Goal: Task Accomplishment & Management: Use online tool/utility

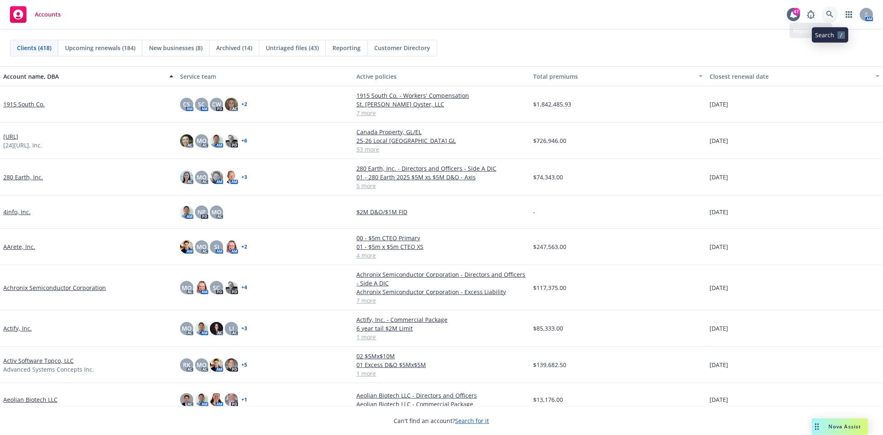
click at [834, 11] on link at bounding box center [830, 14] width 17 height 17
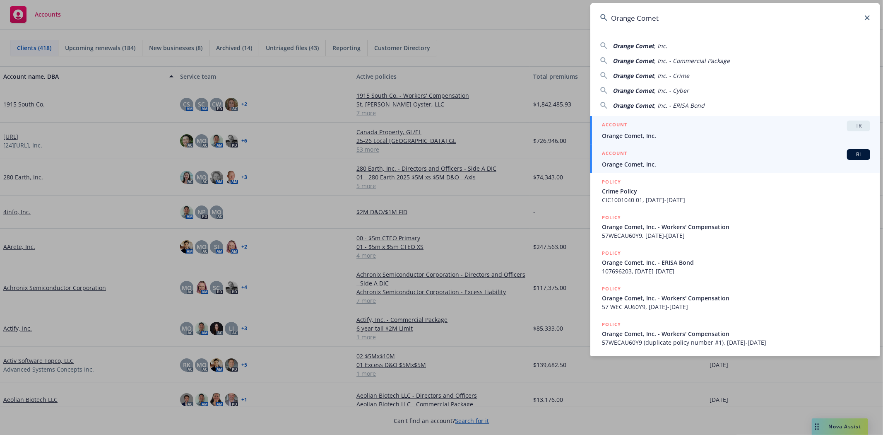
type input "Orange Comet"
click at [623, 159] on h5 "ACCOUNT" at bounding box center [614, 154] width 25 height 10
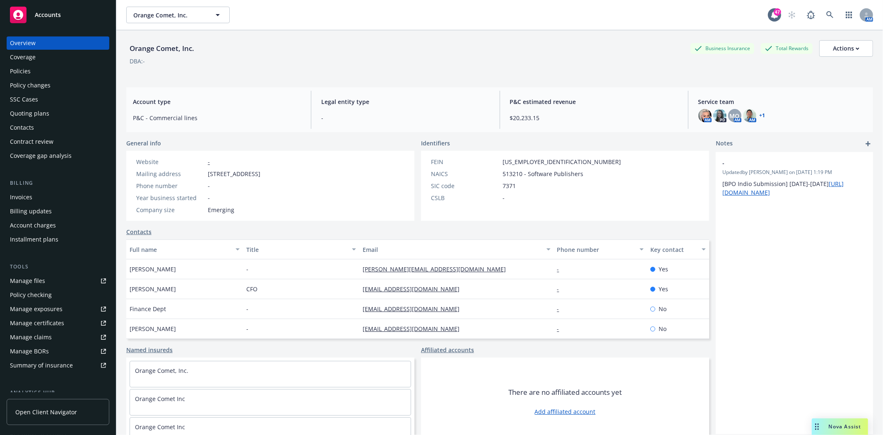
click at [36, 200] on div "Invoices" at bounding box center [58, 196] width 96 height 13
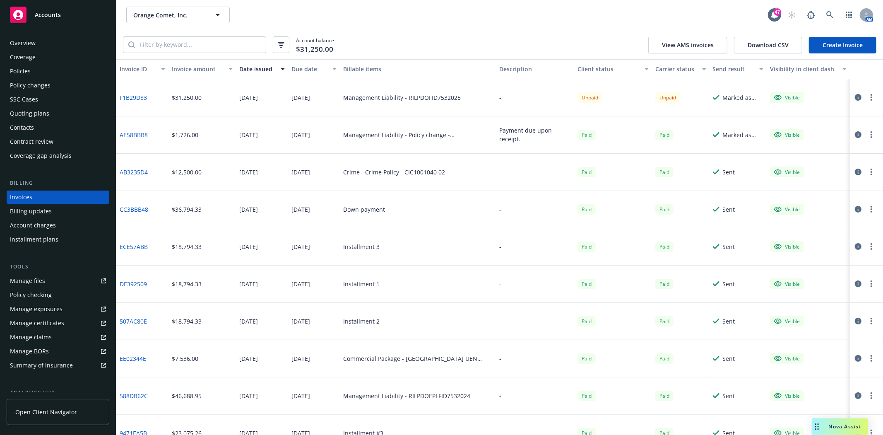
click at [33, 69] on div "Policies" at bounding box center [58, 71] width 96 height 13
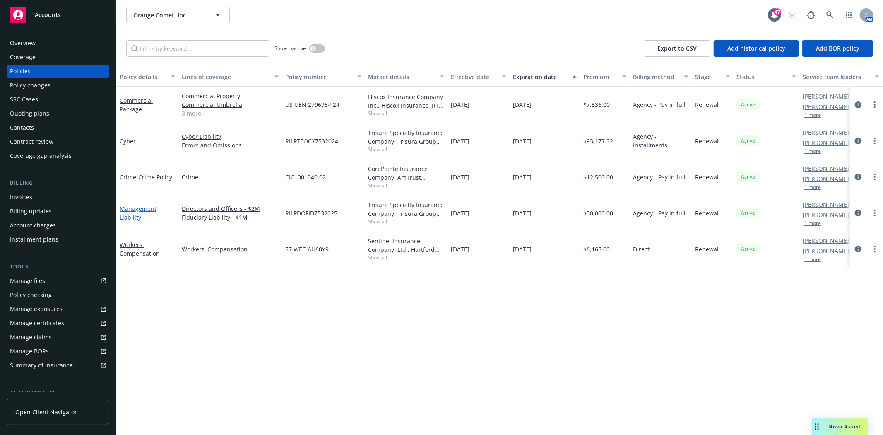
click at [130, 217] on link "Management Liability" at bounding box center [138, 212] width 37 height 17
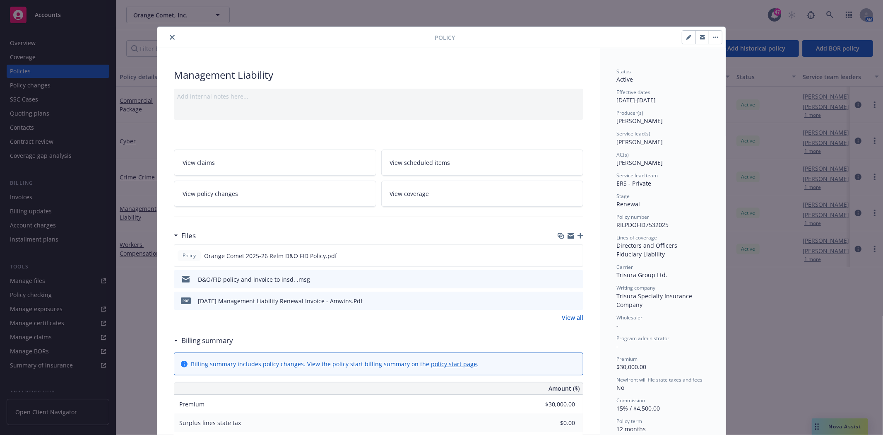
click at [573, 280] on icon "preview file" at bounding box center [575, 279] width 7 height 6
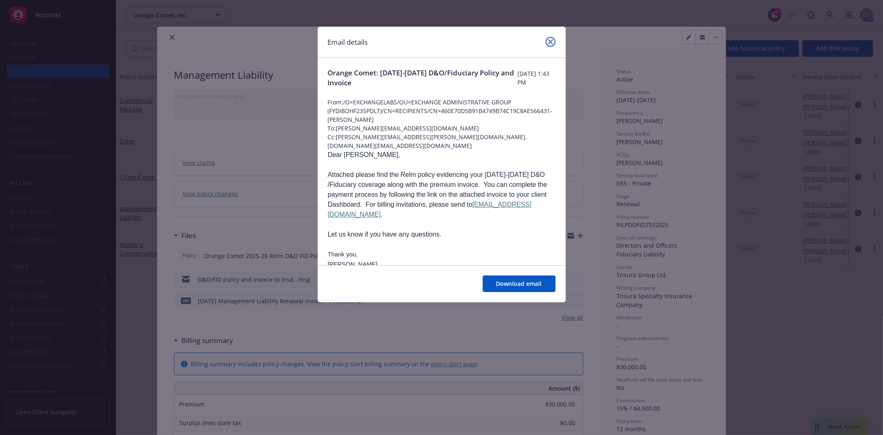
click at [551, 43] on icon "close" at bounding box center [550, 41] width 5 height 5
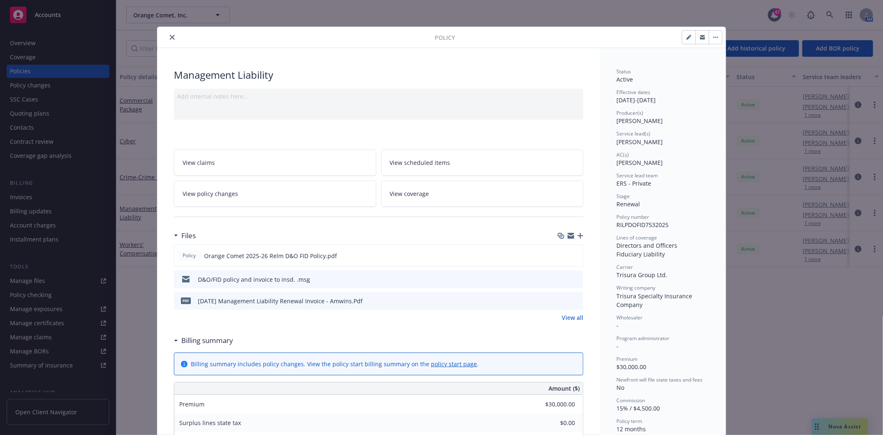
click at [170, 38] on icon "close" at bounding box center [172, 37] width 5 height 5
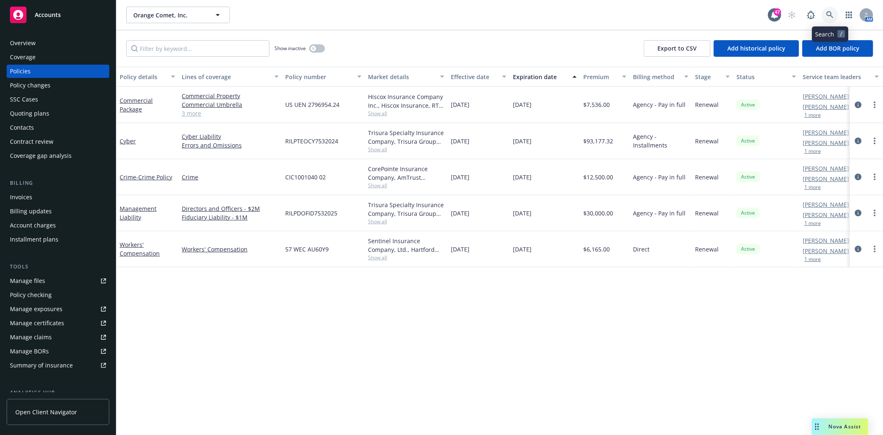
click at [834, 12] on link at bounding box center [830, 15] width 17 height 17
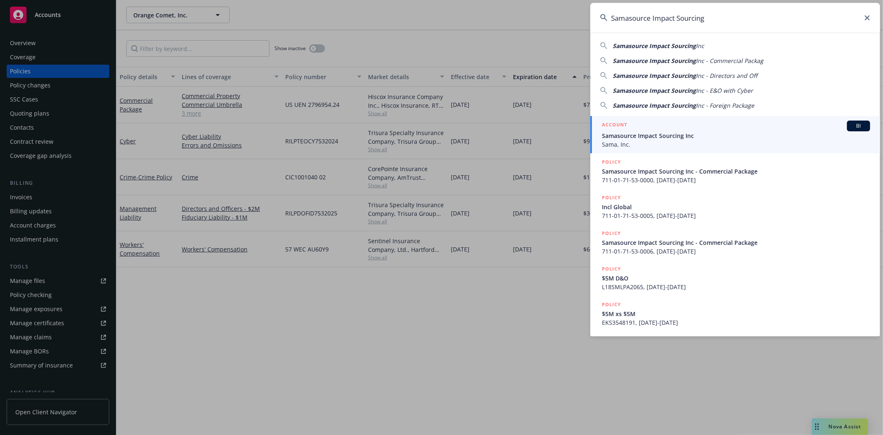
type input "Samasource Impact Sourcing"
click at [657, 133] on span "Samasource Impact Sourcing Inc" at bounding box center [736, 135] width 268 height 9
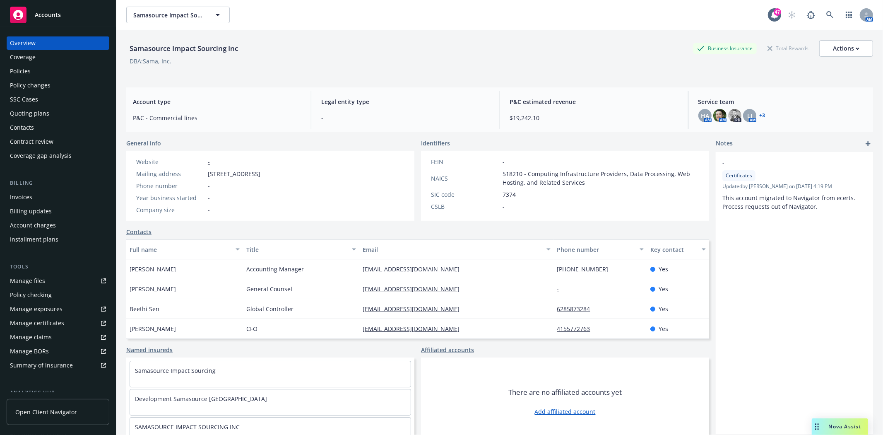
click at [26, 108] on div "Quoting plans" at bounding box center [29, 113] width 39 height 13
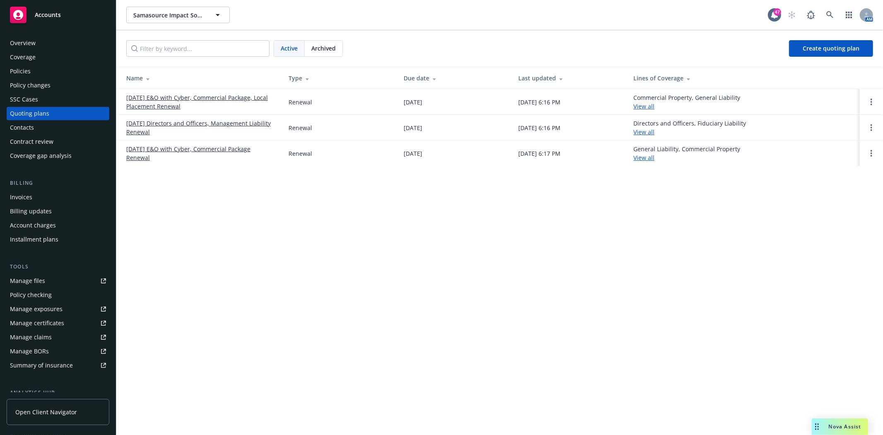
click at [174, 124] on link "11/01/25 Directors and Officers, Management Liability Renewal" at bounding box center [200, 127] width 149 height 17
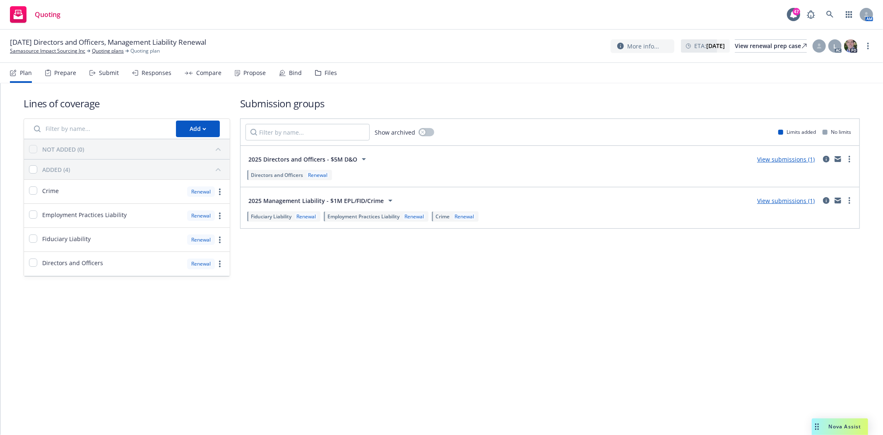
click at [330, 68] on div "Files" at bounding box center [326, 73] width 22 height 20
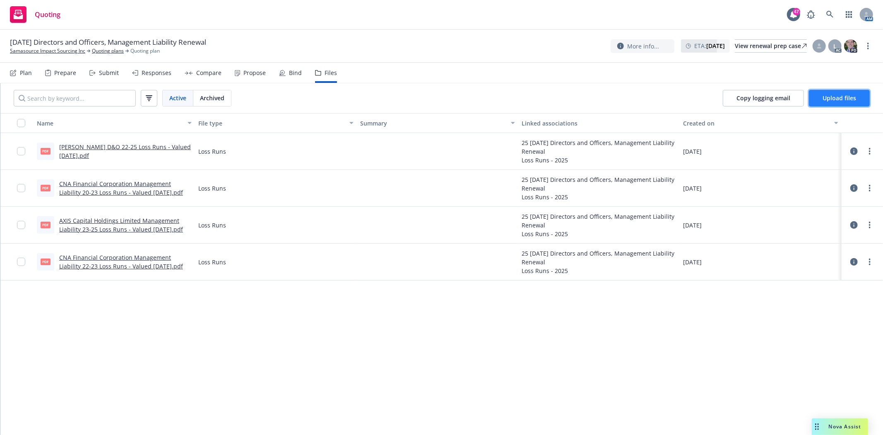
click at [848, 101] on span "Upload files" at bounding box center [839, 98] width 34 height 8
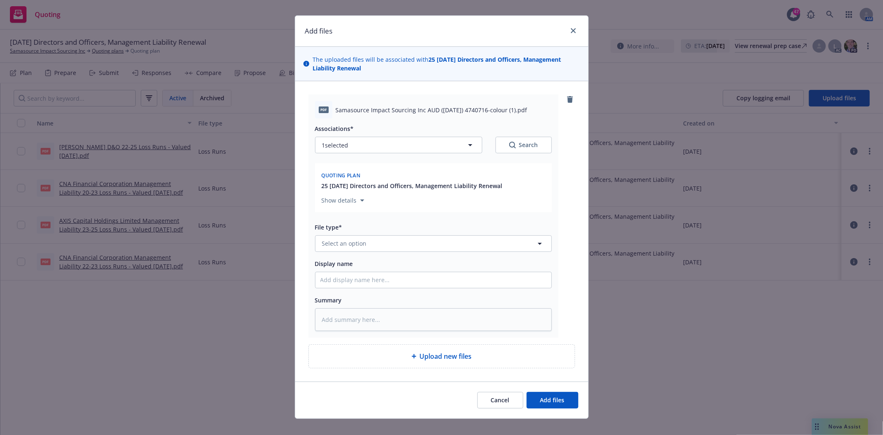
scroll to position [23, 0]
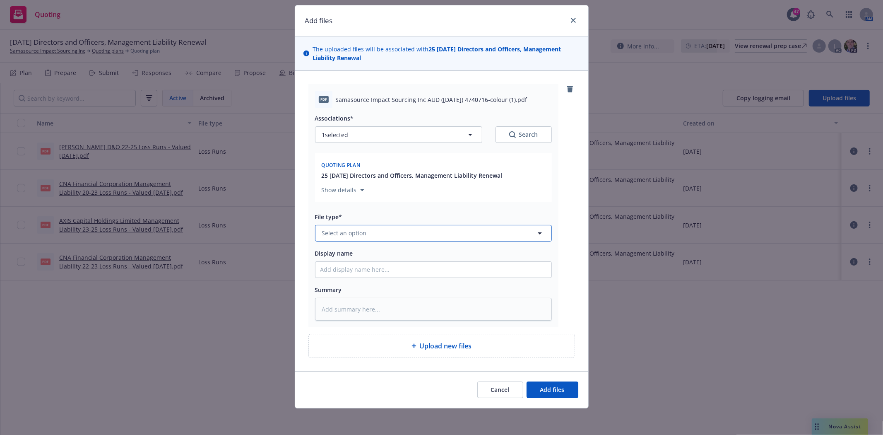
click at [387, 237] on button "Select an option" at bounding box center [433, 233] width 237 height 17
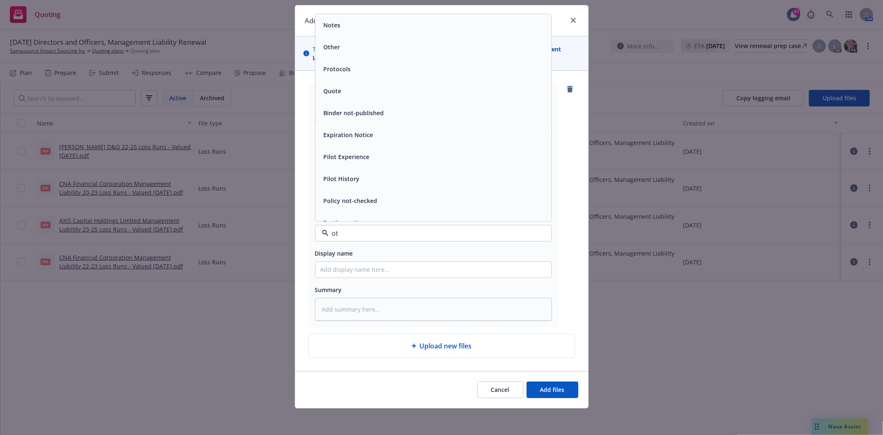
type input "oth"
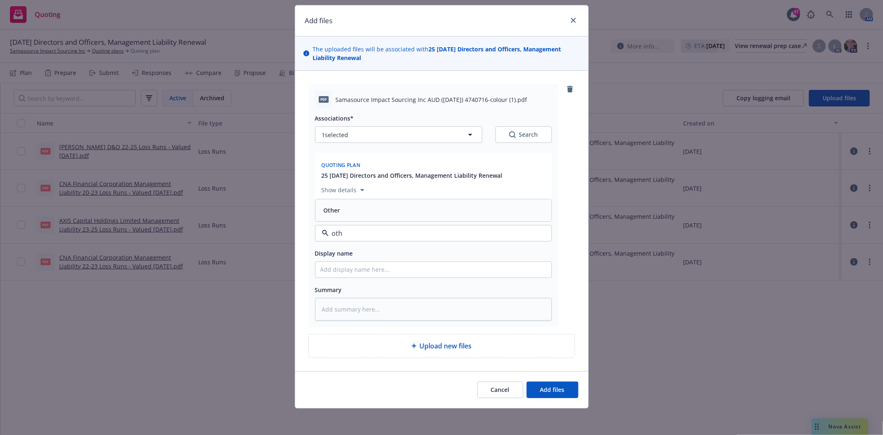
click at [354, 213] on div "Other" at bounding box center [433, 210] width 226 height 12
type textarea "x"
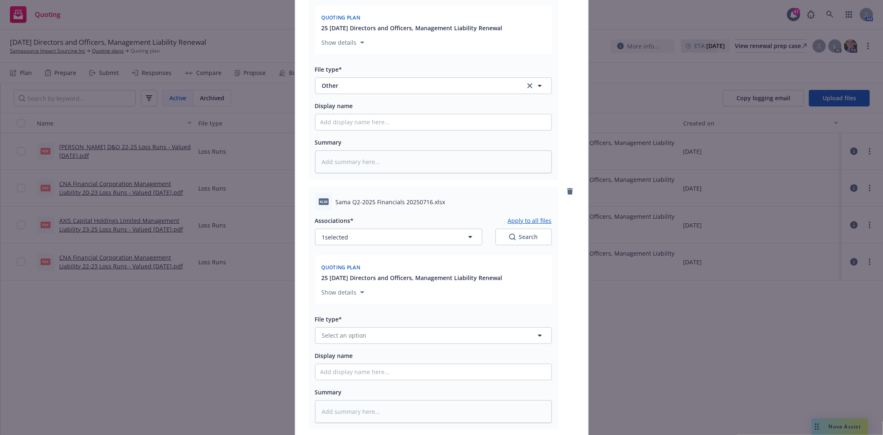
scroll to position [207, 0]
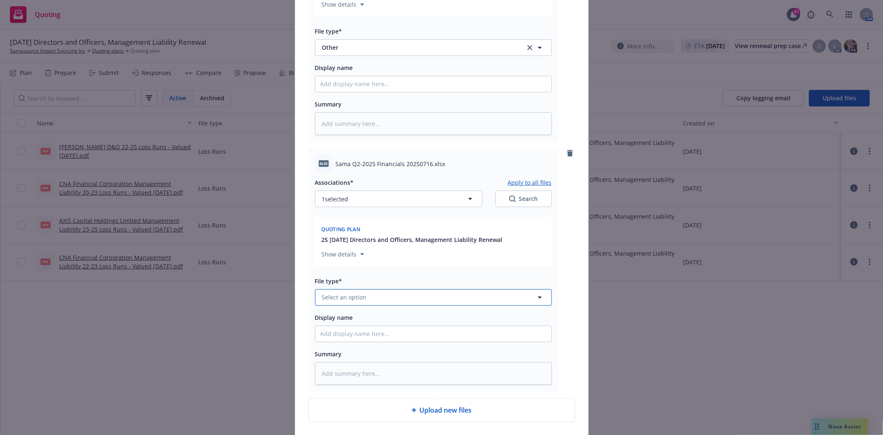
click at [363, 296] on button "Select an option" at bounding box center [433, 297] width 237 height 17
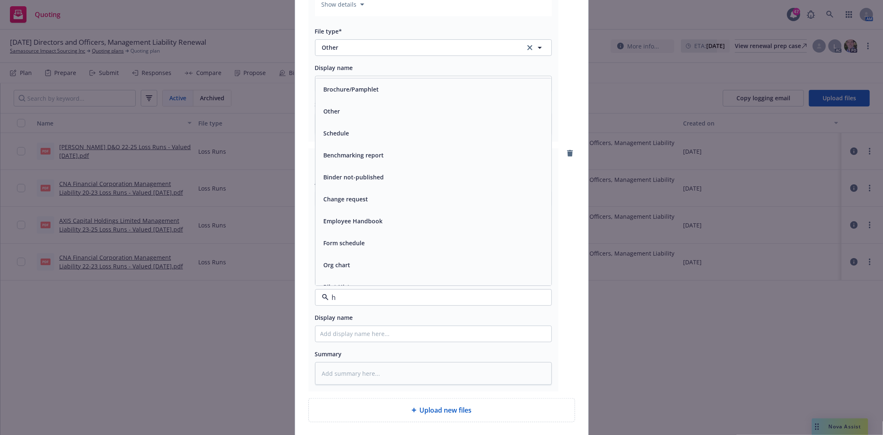
type input "hf"
type textarea "x"
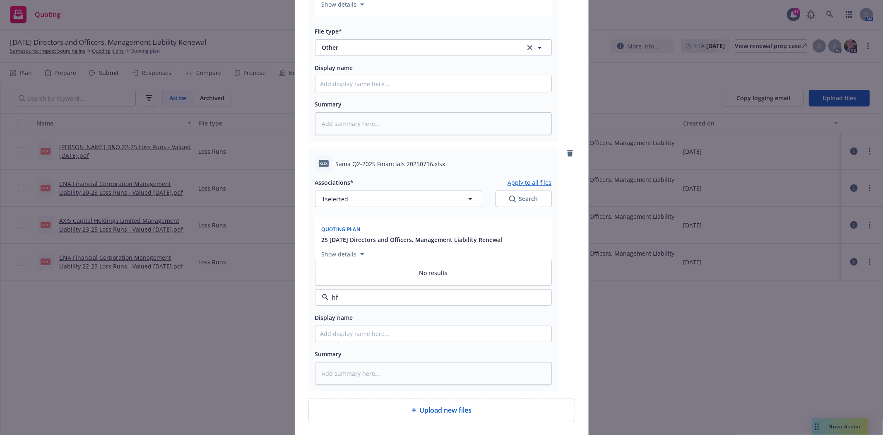
click at [316, 301] on div "hf" at bounding box center [433, 297] width 237 height 17
type input "f"
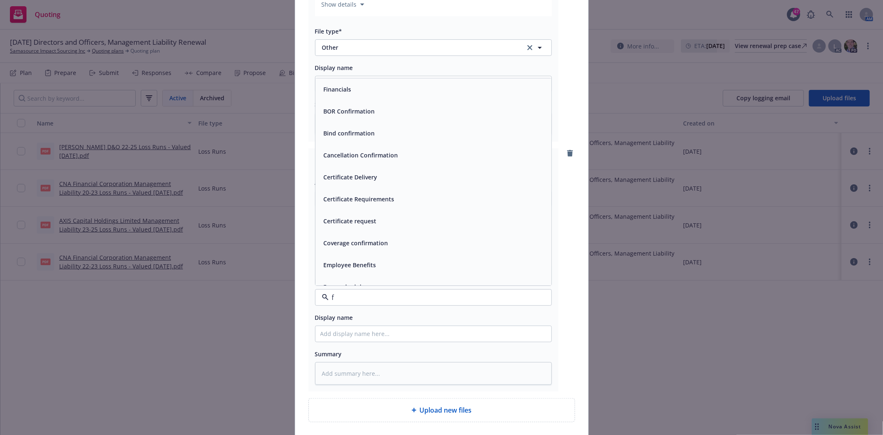
click at [356, 95] on div "Financials" at bounding box center [433, 89] width 226 height 12
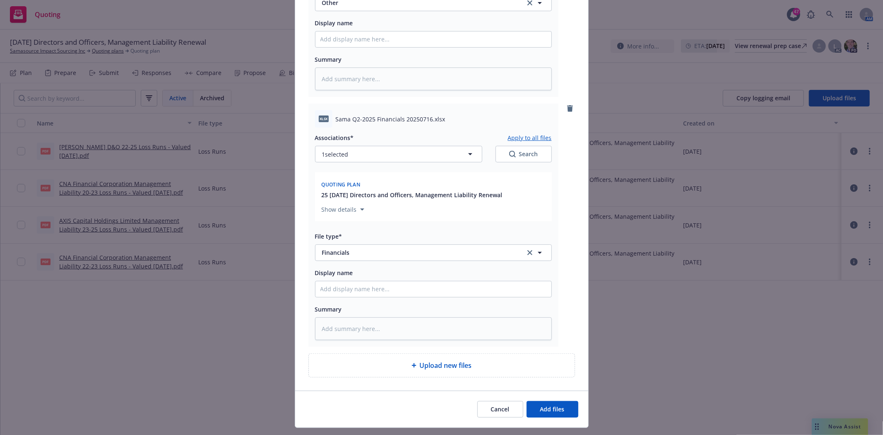
scroll to position [273, 0]
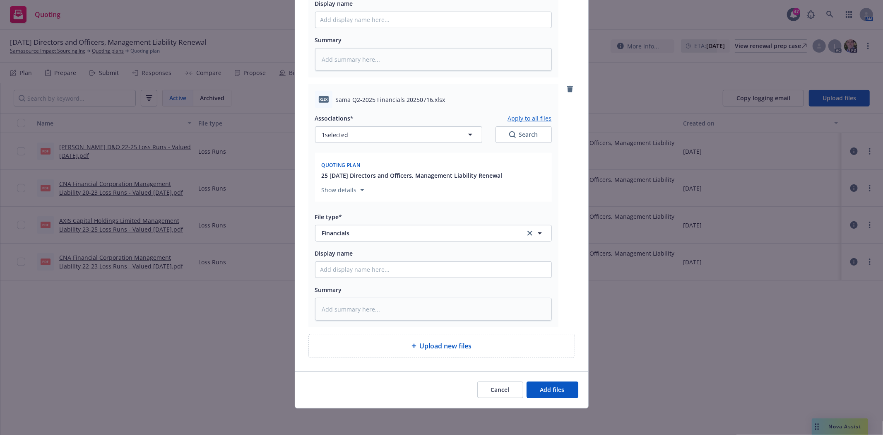
type textarea "x"
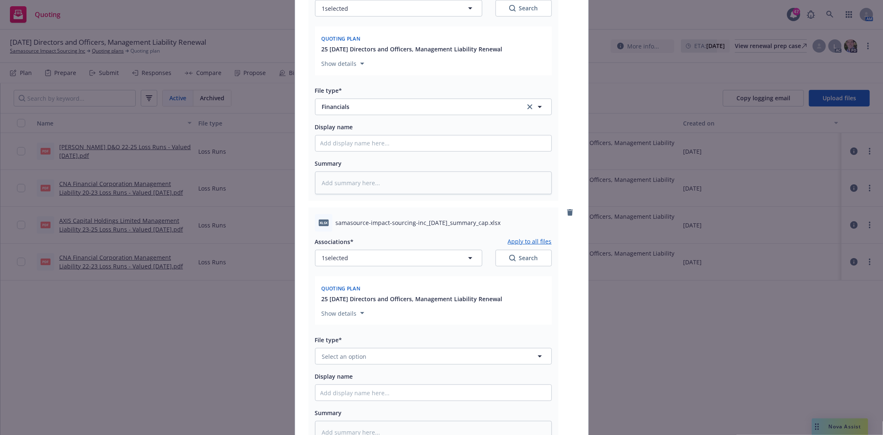
scroll to position [457, 0]
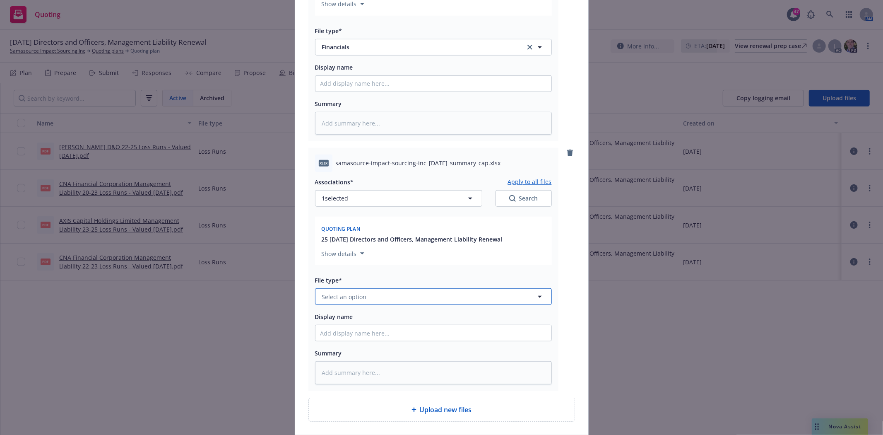
click at [369, 301] on button "Select an option" at bounding box center [433, 296] width 237 height 17
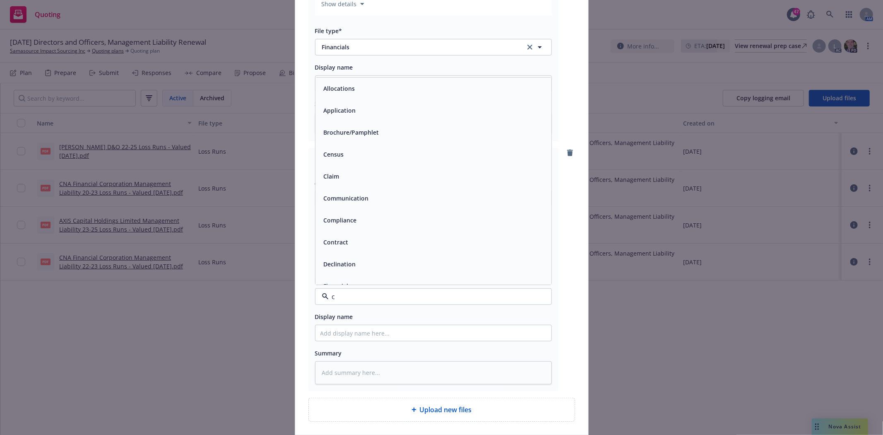
type input "ca"
click at [348, 178] on div "Cap Table" at bounding box center [336, 177] width 33 height 12
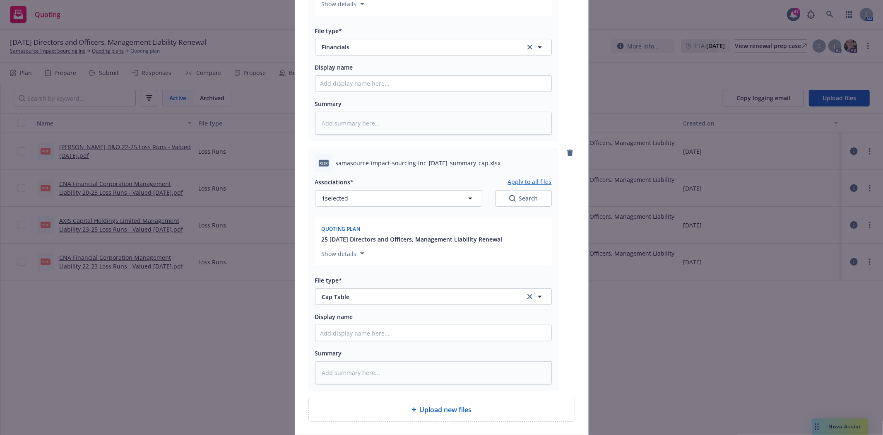
scroll to position [524, 0]
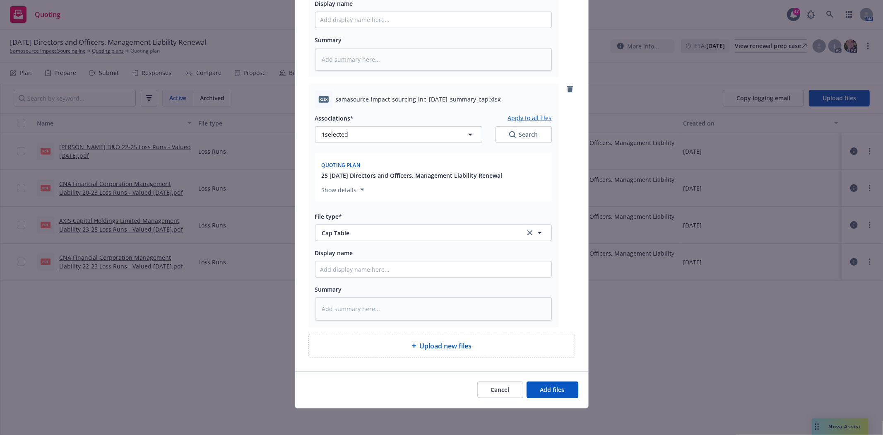
type textarea "x"
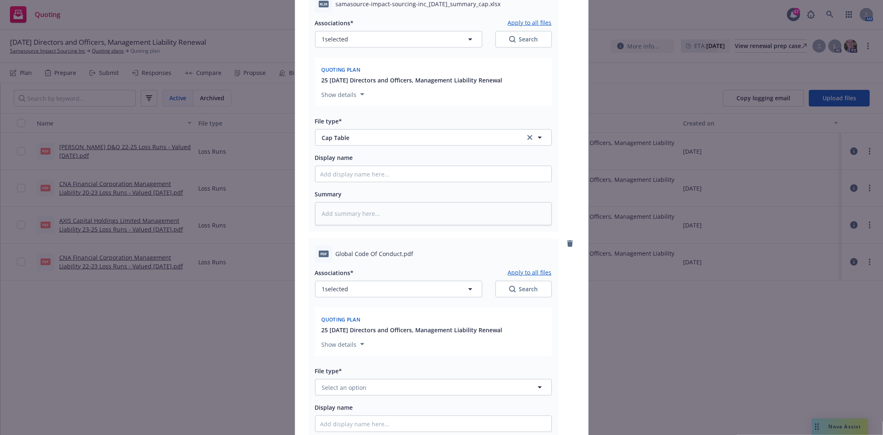
scroll to position [708, 0]
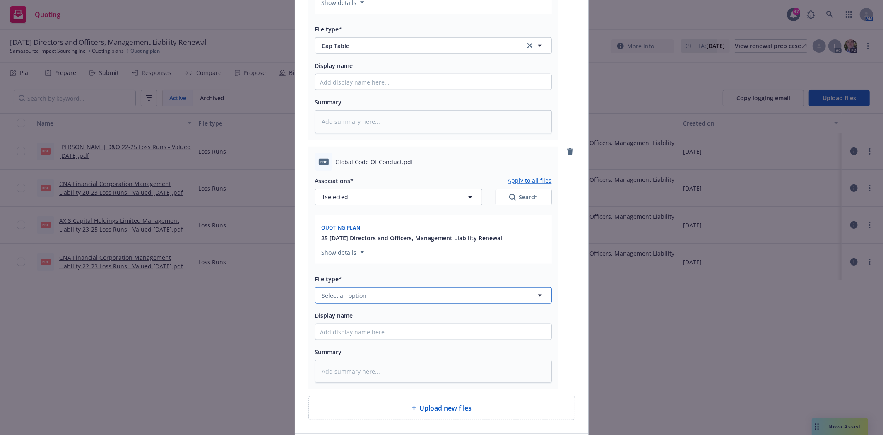
click at [372, 299] on button "Select an option" at bounding box center [433, 295] width 237 height 17
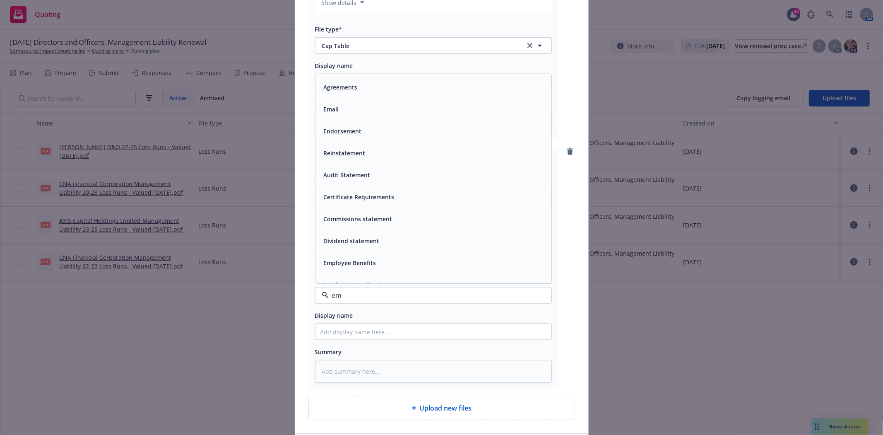
type input "emp"
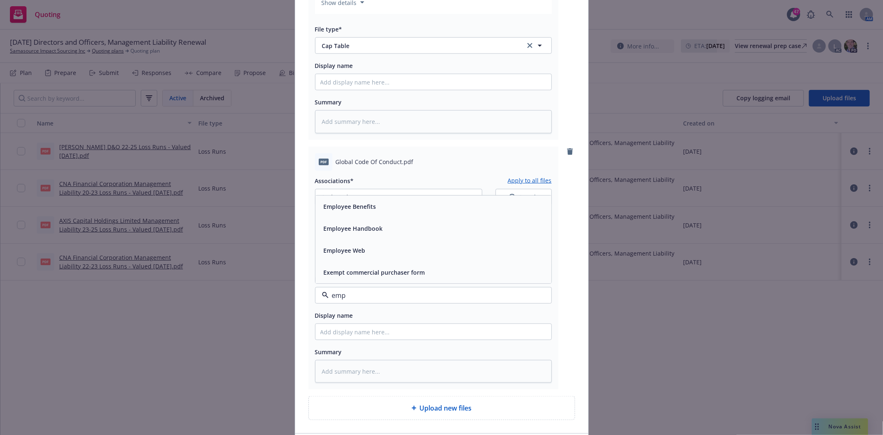
click at [359, 229] on span "Employee Handbook" at bounding box center [353, 228] width 59 height 9
type textarea "x"
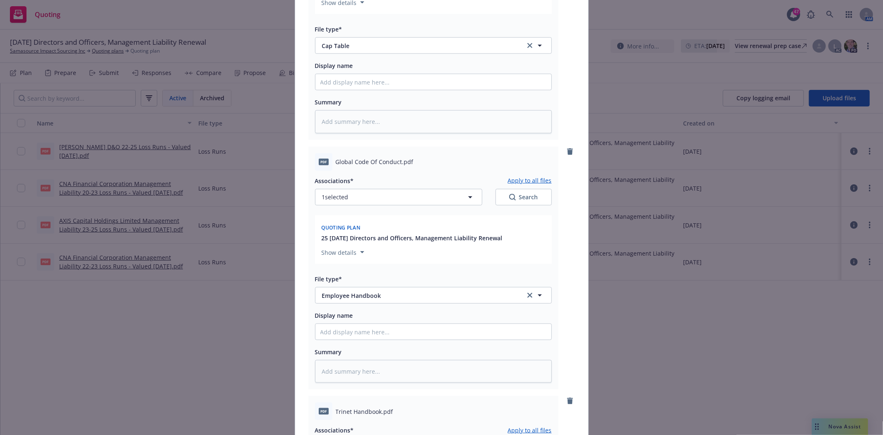
scroll to position [892, 0]
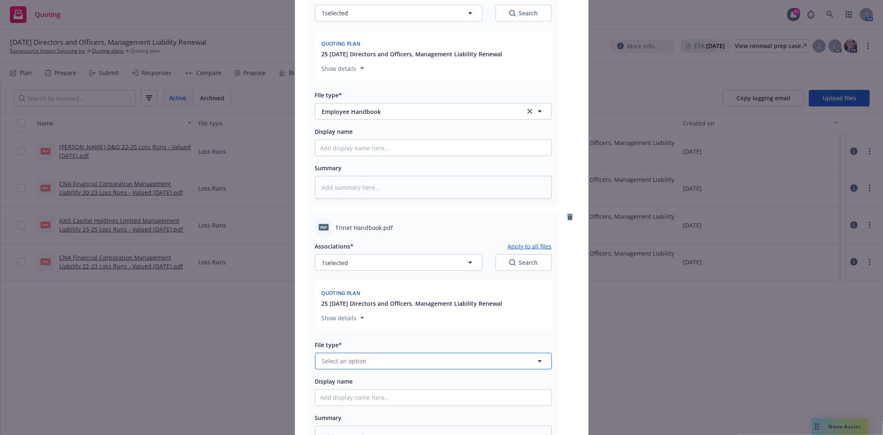
click at [359, 365] on span "Select an option" at bounding box center [344, 360] width 45 height 9
type input "emp"
click at [350, 298] on span "Employee Handbook" at bounding box center [353, 294] width 59 height 9
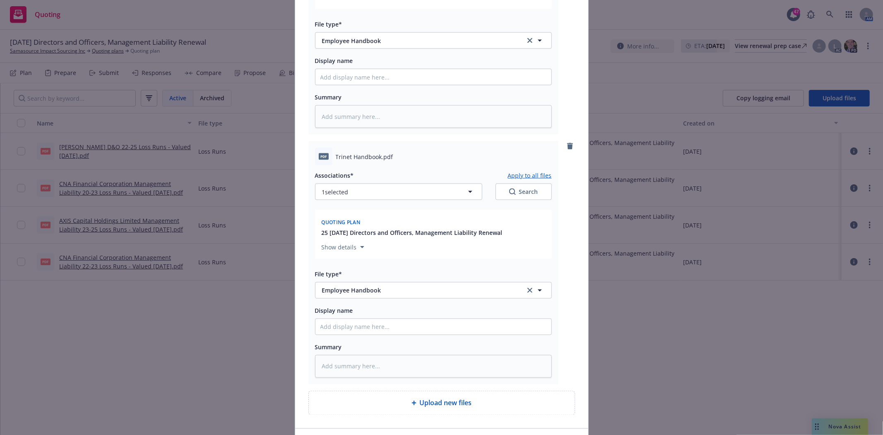
scroll to position [1024, 0]
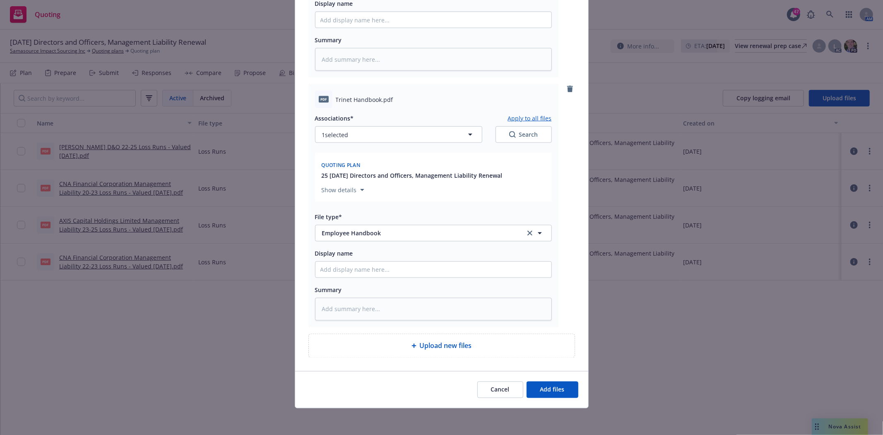
type textarea "x"
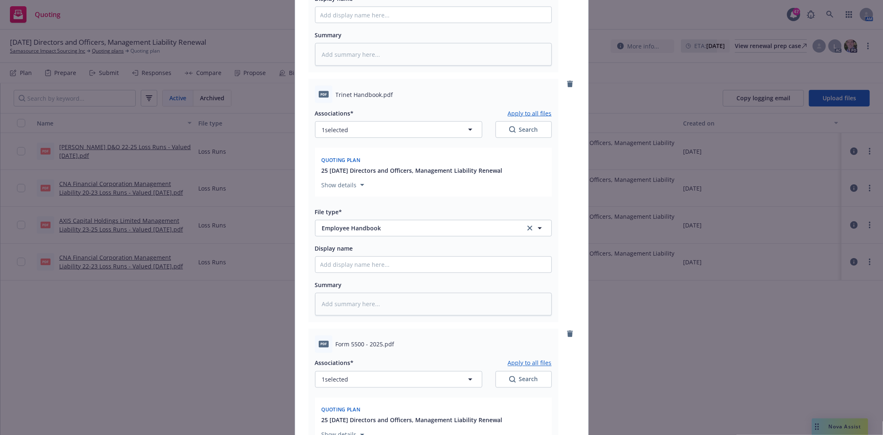
scroll to position [1209, 0]
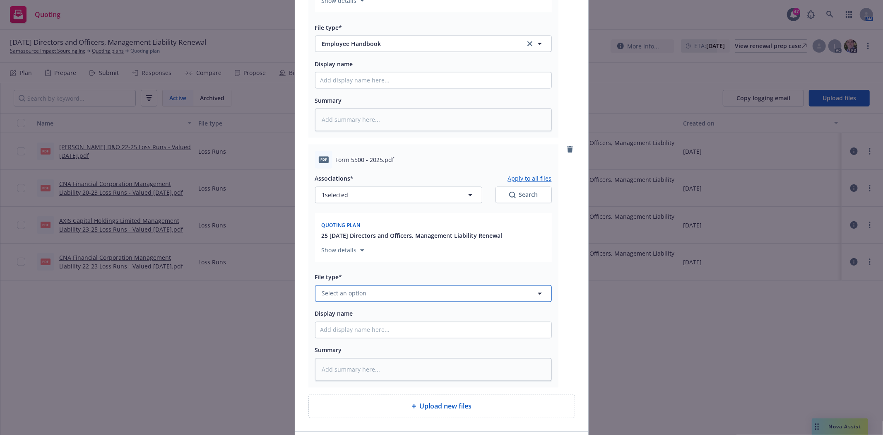
click at [397, 300] on button "Select an option" at bounding box center [433, 293] width 237 height 17
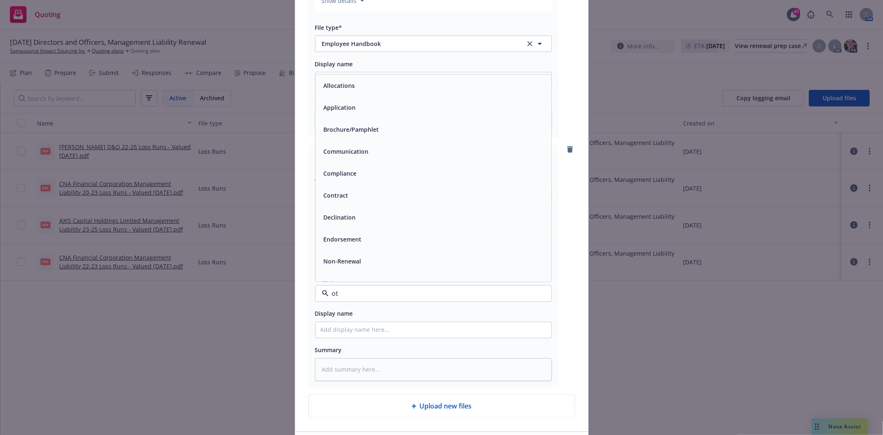
type input "oth"
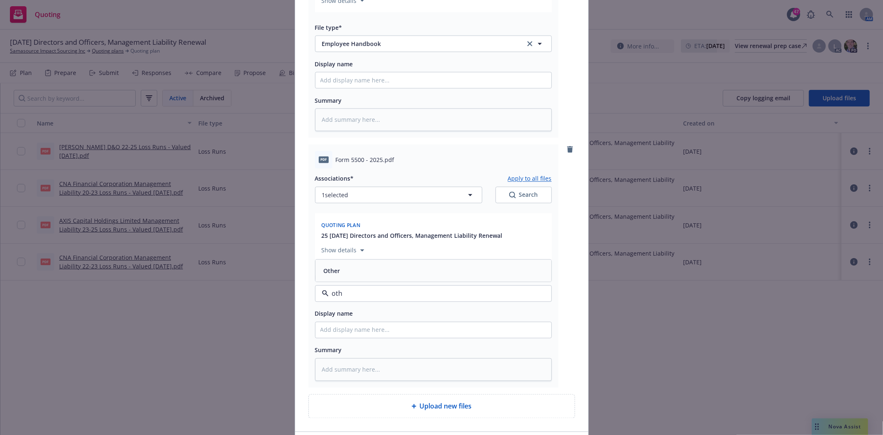
click at [354, 277] on div "Other" at bounding box center [433, 270] width 226 height 12
type textarea "x"
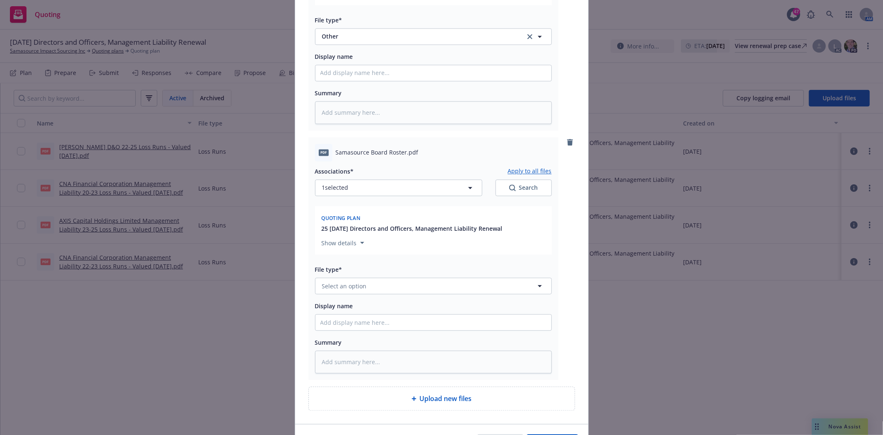
scroll to position [1484, 0]
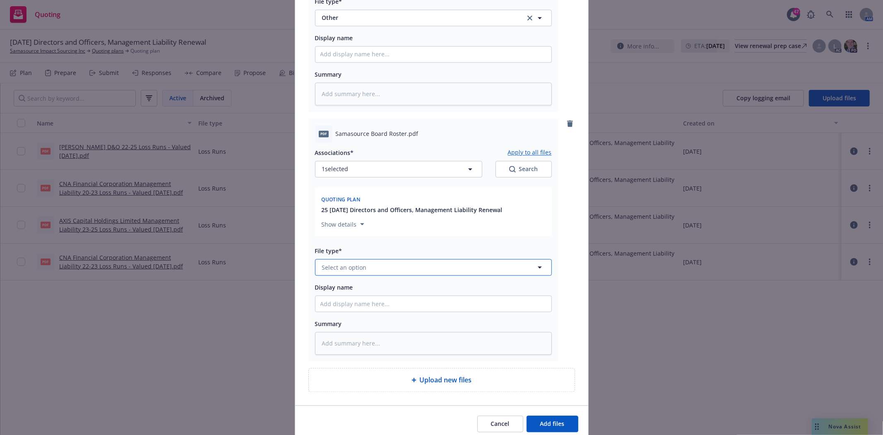
click at [366, 272] on button "Select an option" at bounding box center [433, 267] width 237 height 17
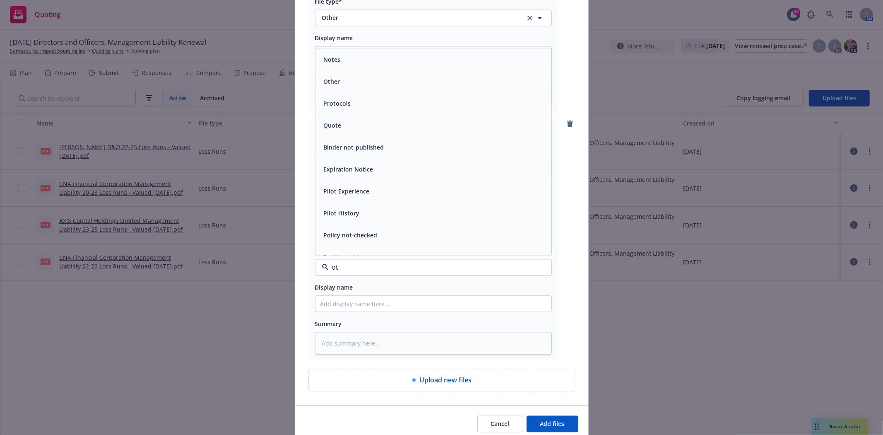
type input "oth"
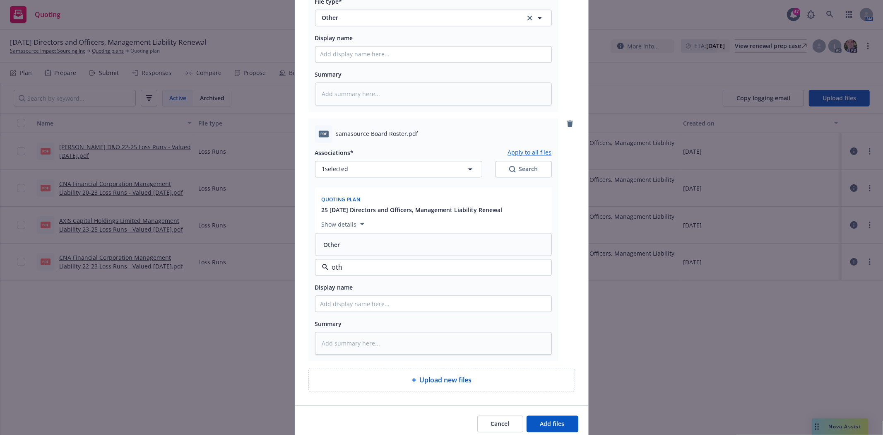
click at [341, 247] on div "Other" at bounding box center [433, 244] width 226 height 12
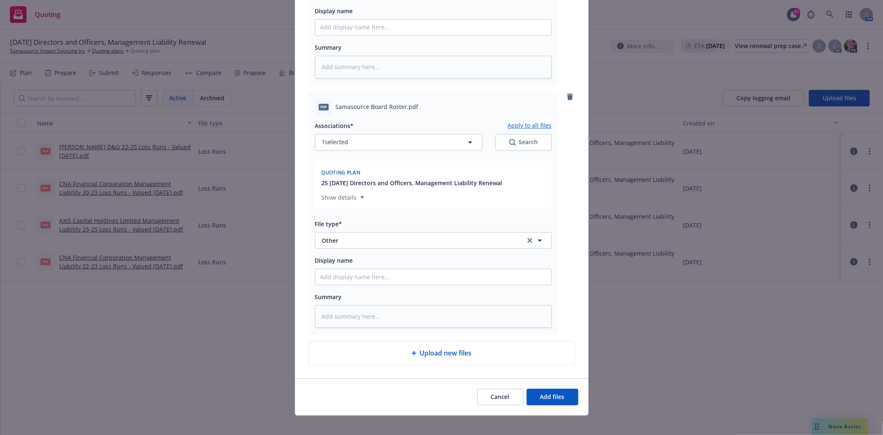
scroll to position [1525, 0]
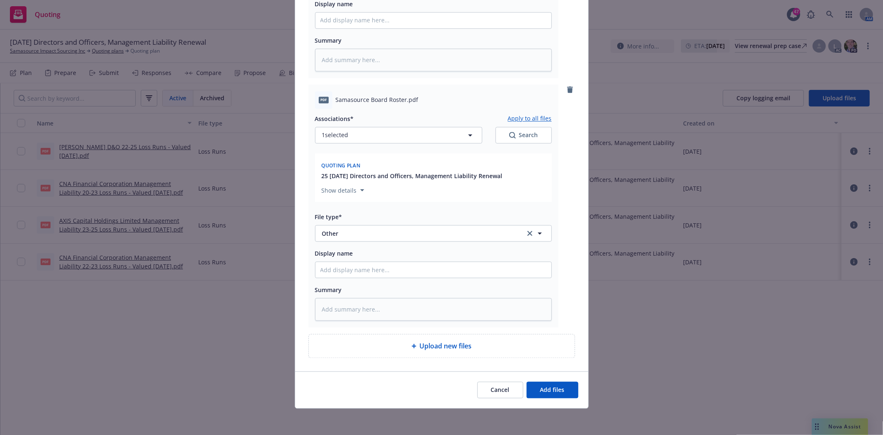
type textarea "x"
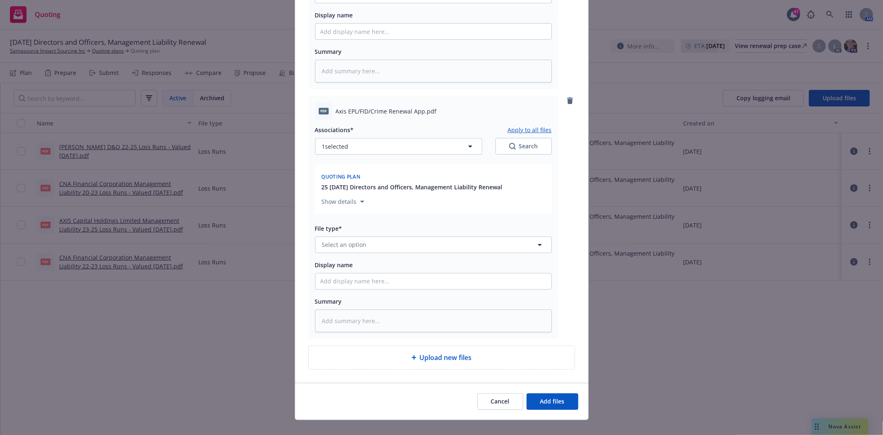
scroll to position [1776, 0]
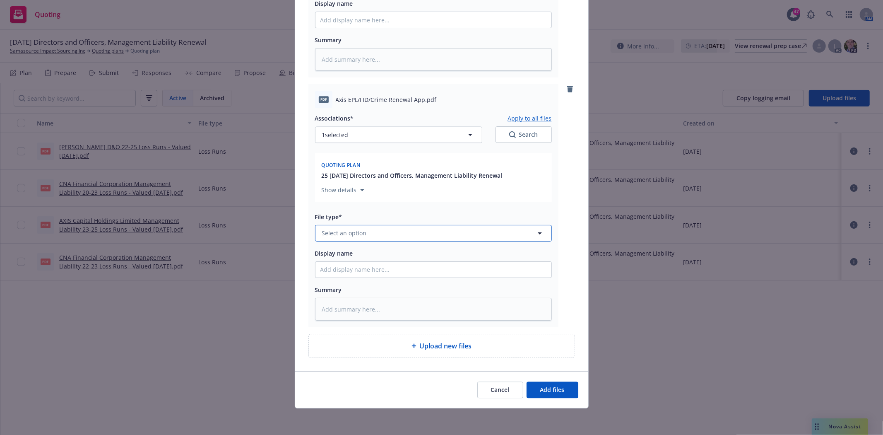
click at [355, 235] on span "Select an option" at bounding box center [344, 232] width 45 height 9
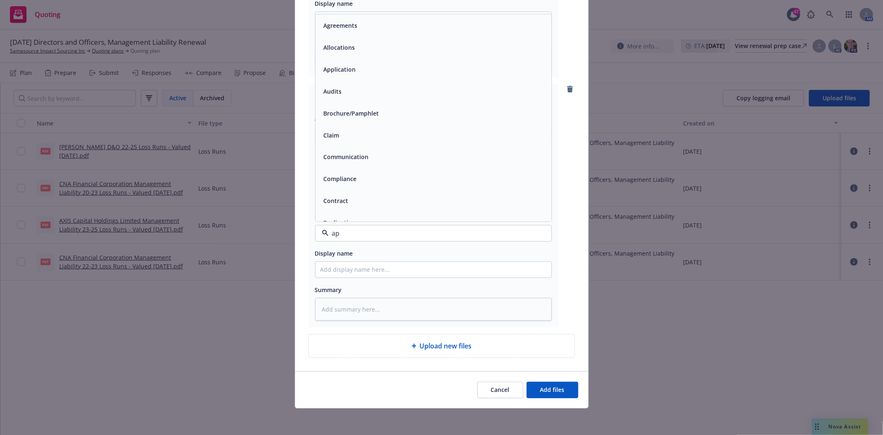
type input "app"
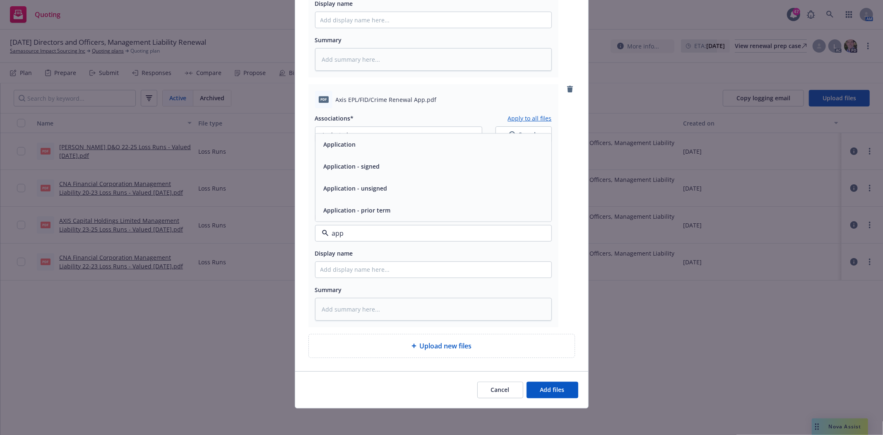
click at [345, 170] on span "Application - signed" at bounding box center [352, 166] width 56 height 9
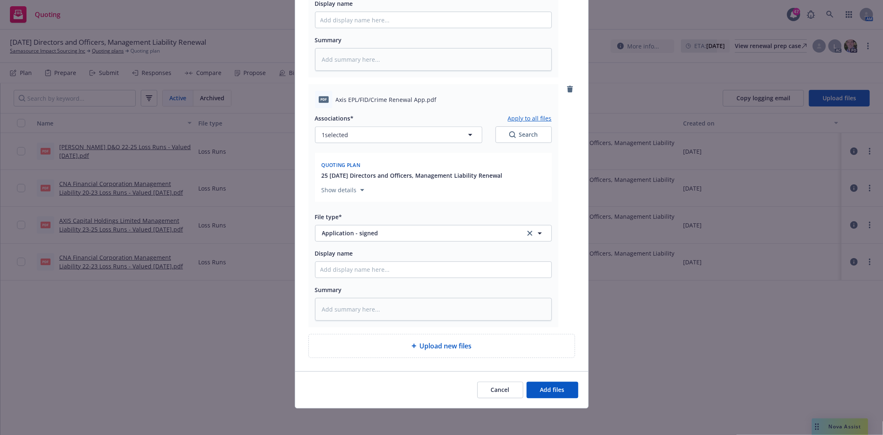
type textarea "x"
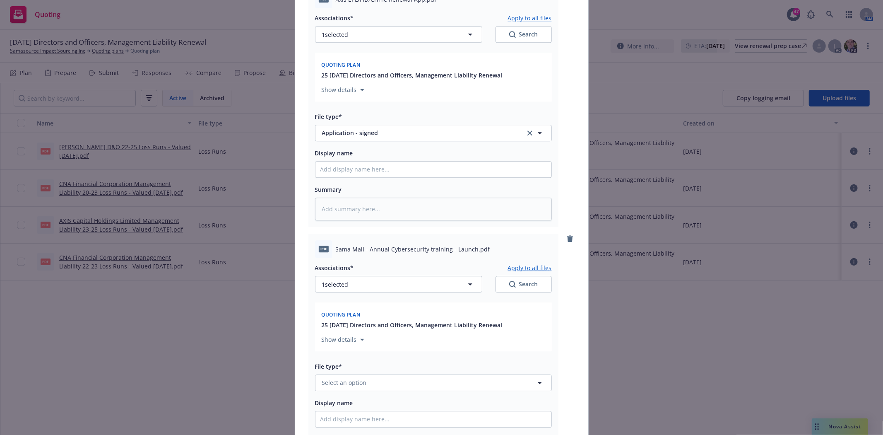
scroll to position [1960, 0]
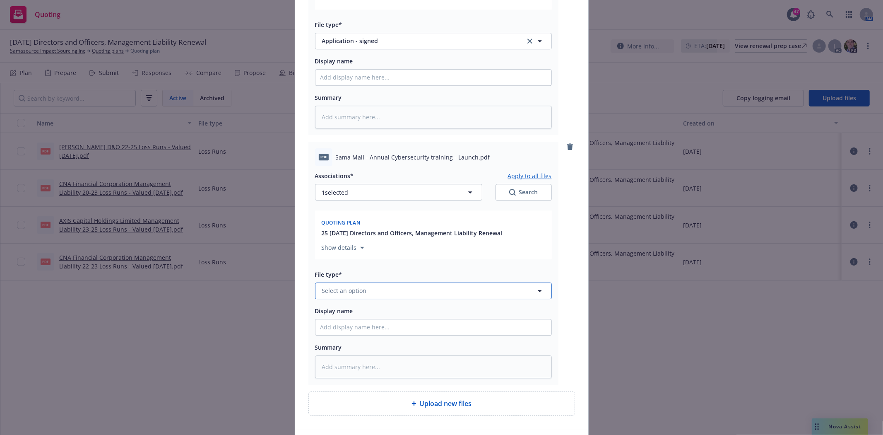
click at [395, 299] on button "Select an option" at bounding box center [433, 290] width 237 height 17
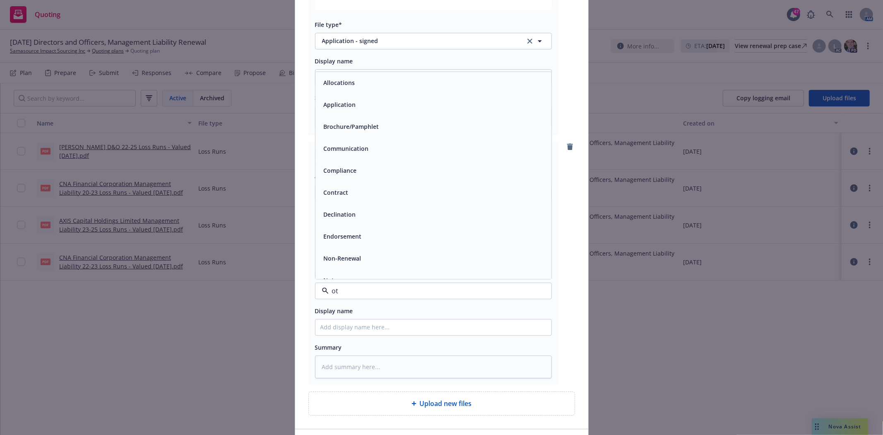
type input "oth"
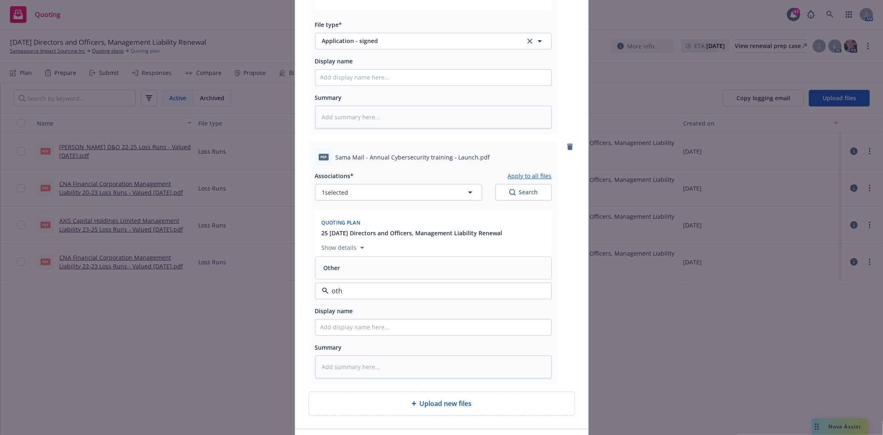
click at [369, 274] on div "Other" at bounding box center [433, 268] width 226 height 12
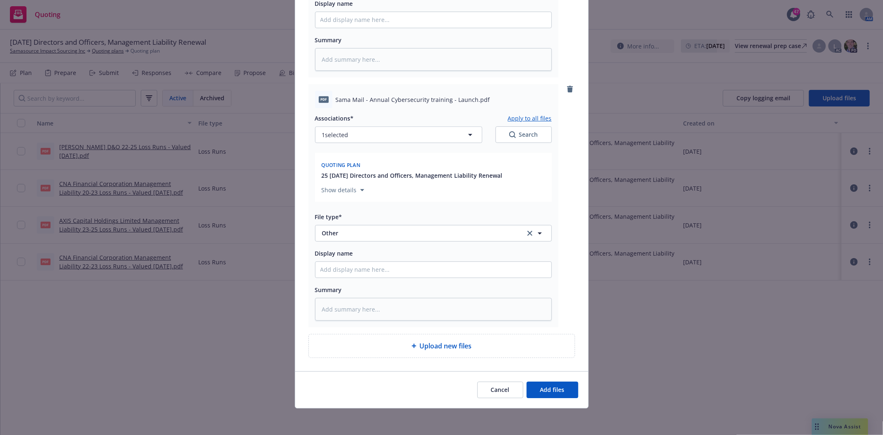
type textarea "x"
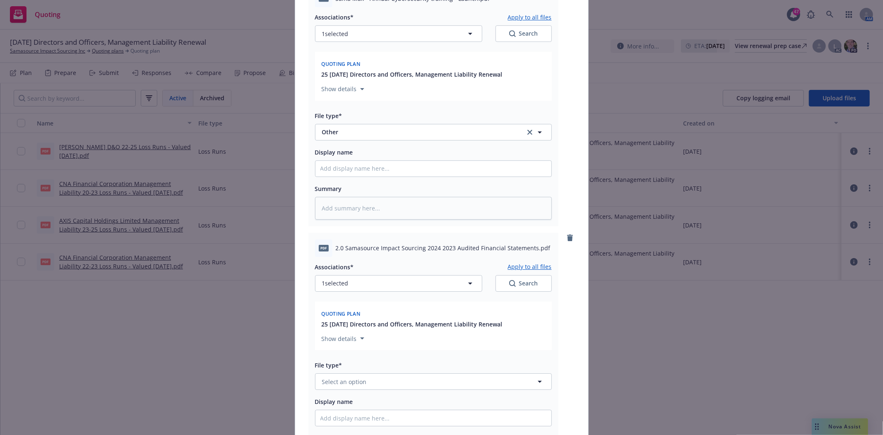
scroll to position [2211, 0]
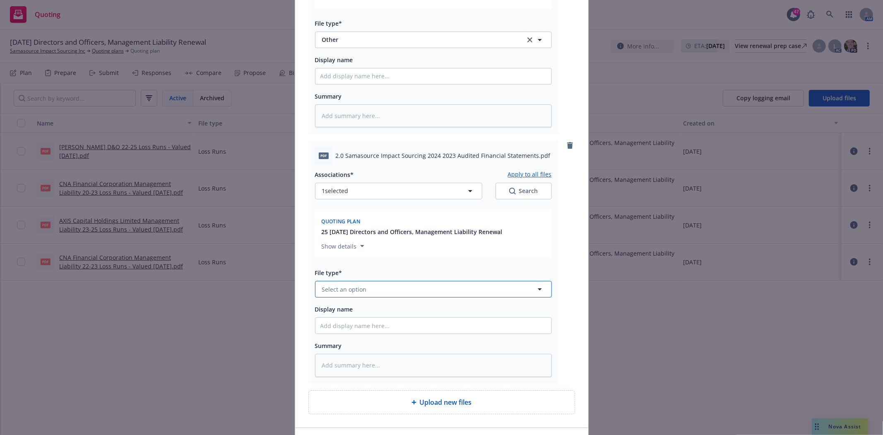
click at [372, 297] on button "Select an option" at bounding box center [433, 289] width 237 height 17
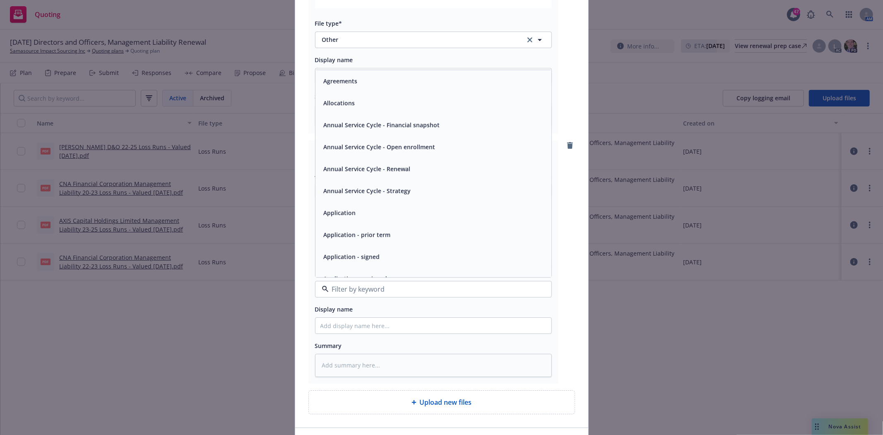
type input "f"
click at [332, 86] on span "Financials" at bounding box center [338, 81] width 28 height 9
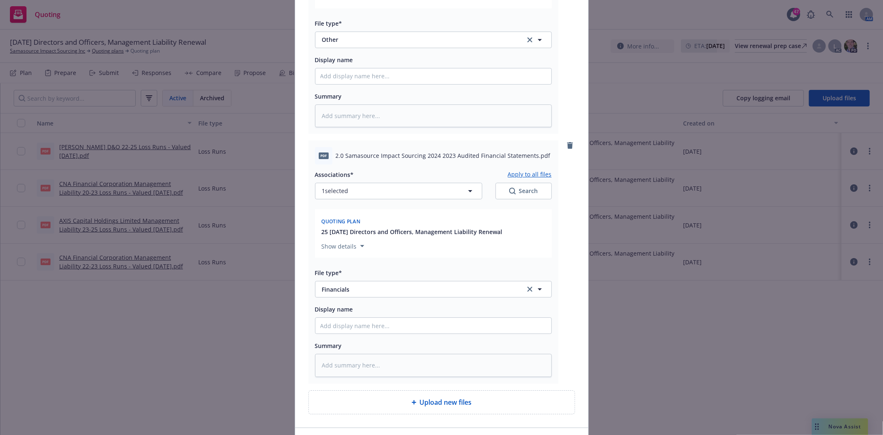
scroll to position [2277, 0]
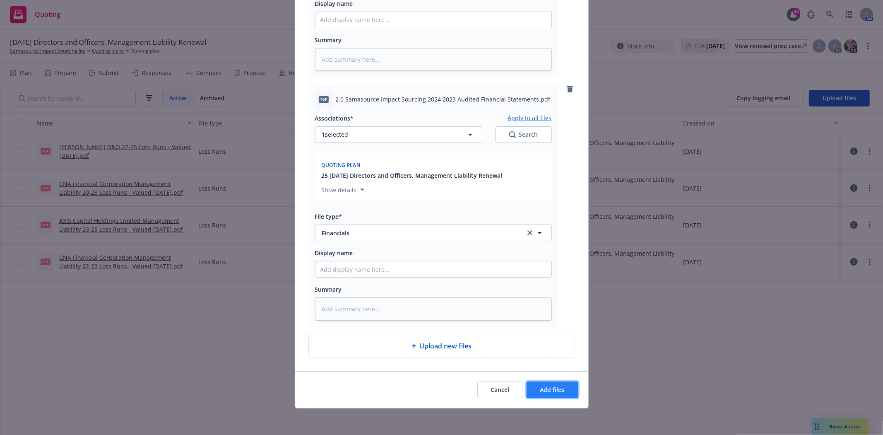
click at [564, 392] on button "Add files" at bounding box center [553, 389] width 52 height 17
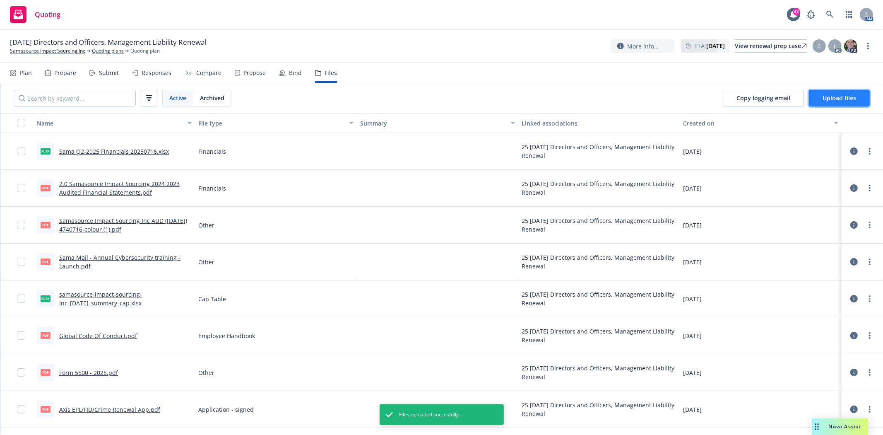
click at [825, 97] on span "Upload files" at bounding box center [839, 98] width 34 height 8
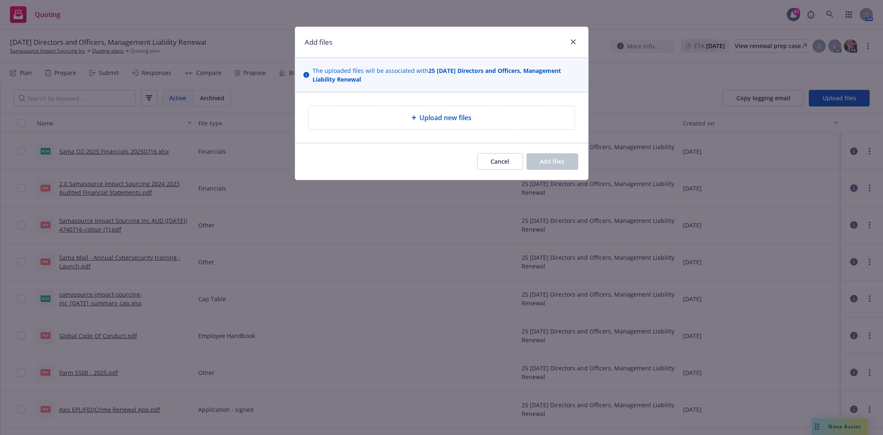
type textarea "x"
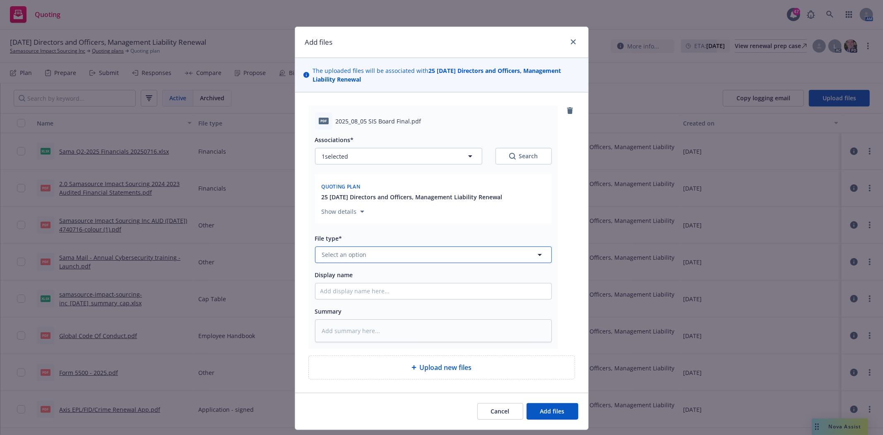
click at [380, 253] on button "Select an option" at bounding box center [433, 254] width 237 height 17
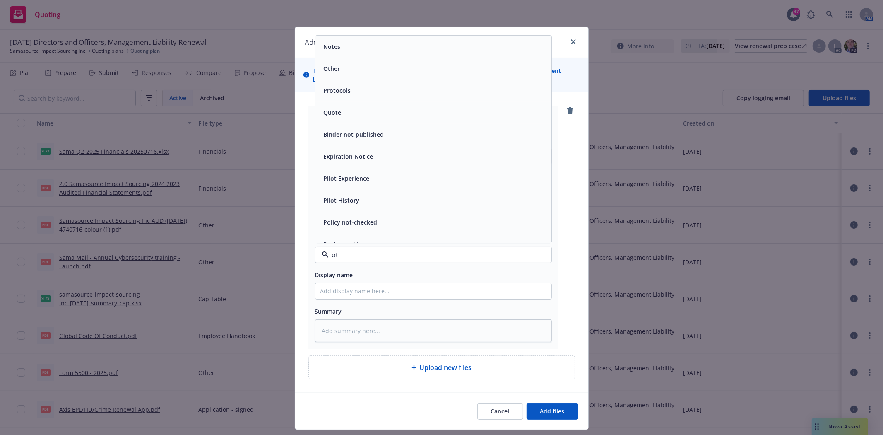
type input "oth"
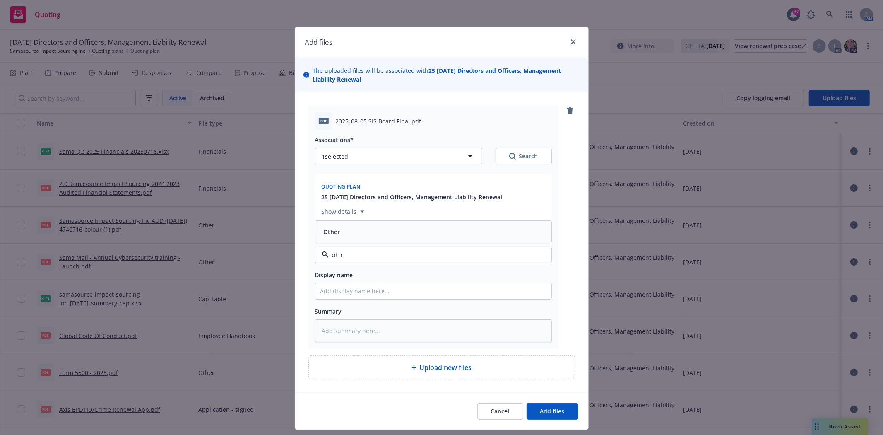
click at [341, 230] on div "Other" at bounding box center [433, 232] width 226 height 12
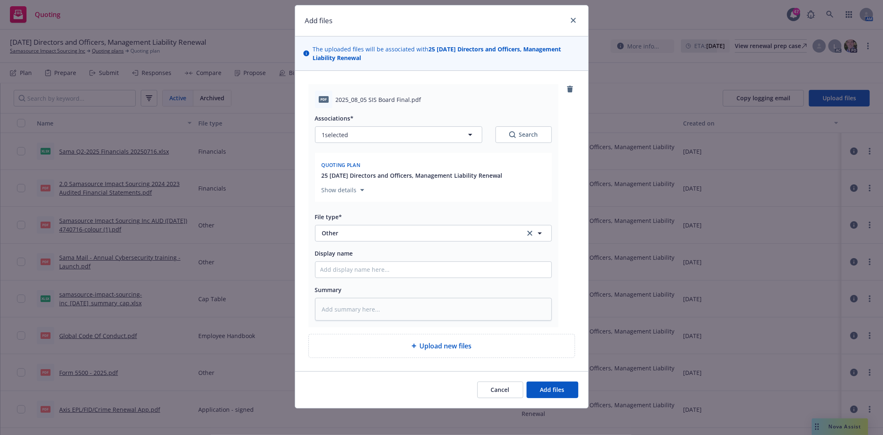
type textarea "x"
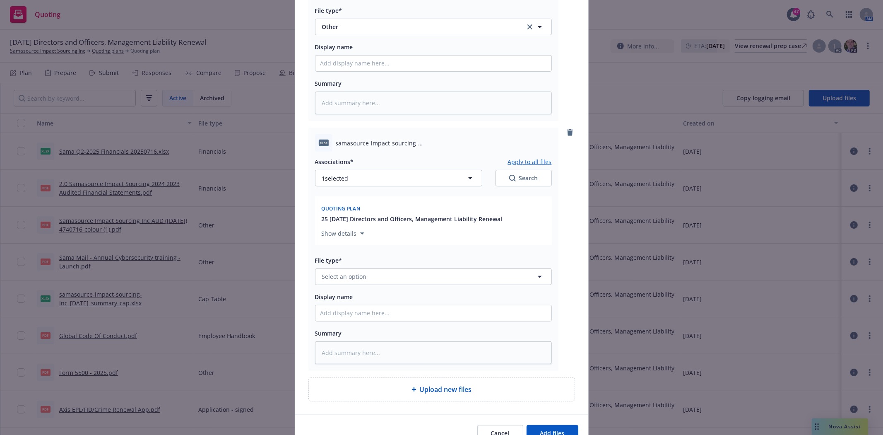
scroll to position [273, 0]
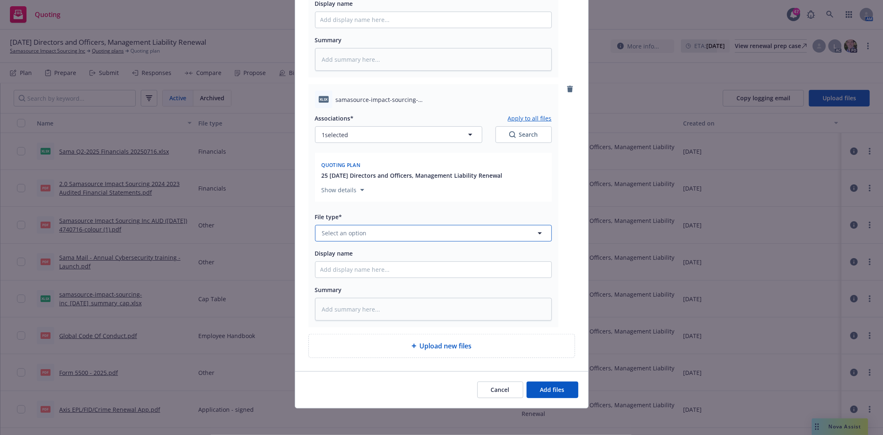
click at [345, 232] on span "Select an option" at bounding box center [344, 232] width 45 height 9
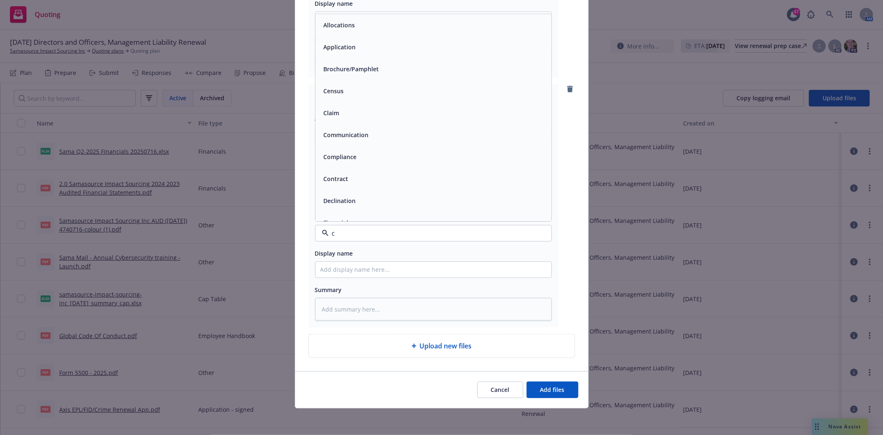
type input "ca"
click at [348, 108] on div "Cap Table" at bounding box center [336, 113] width 33 height 12
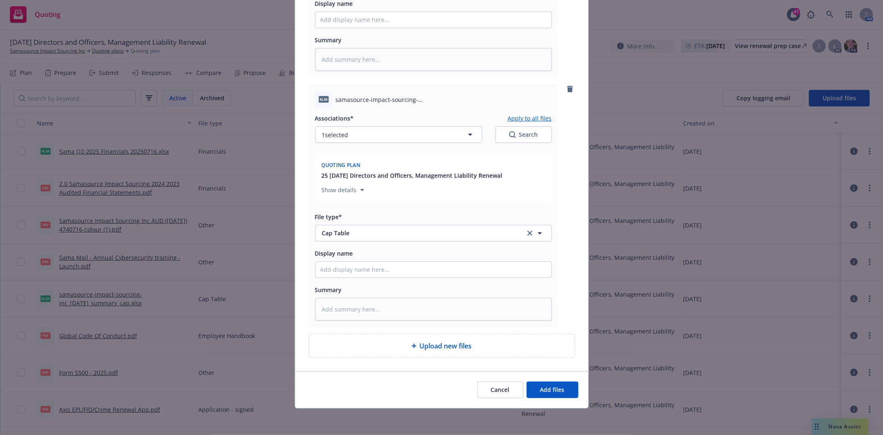
type textarea "x"
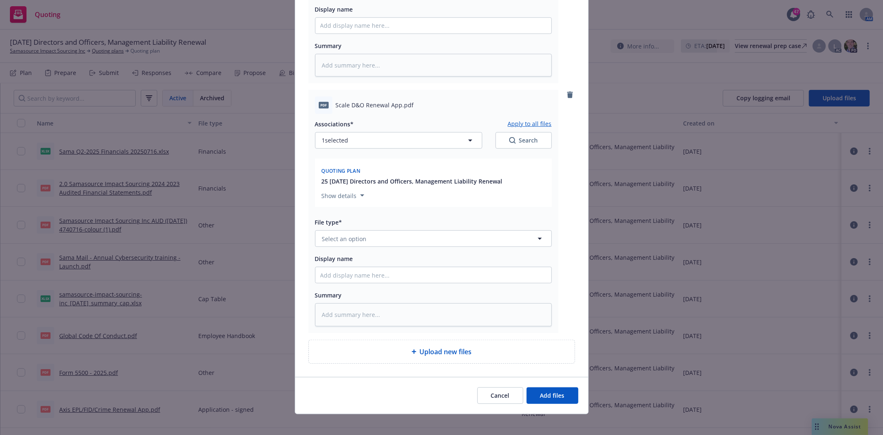
scroll to position [524, 0]
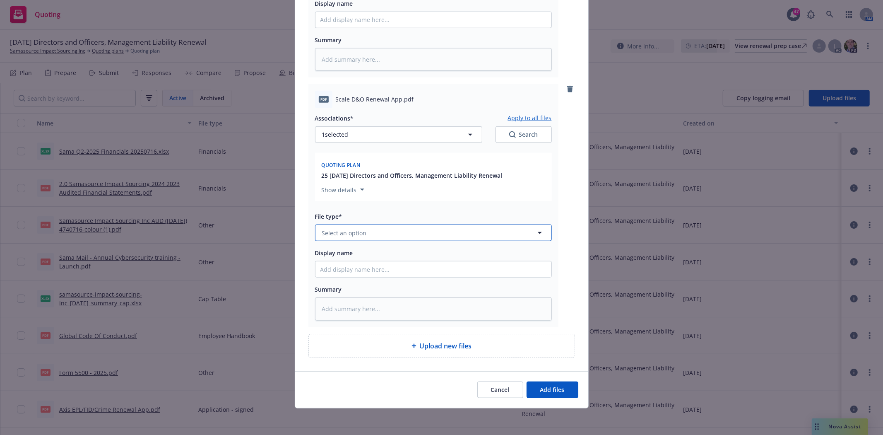
click at [366, 233] on button "Select an option" at bounding box center [433, 232] width 237 height 17
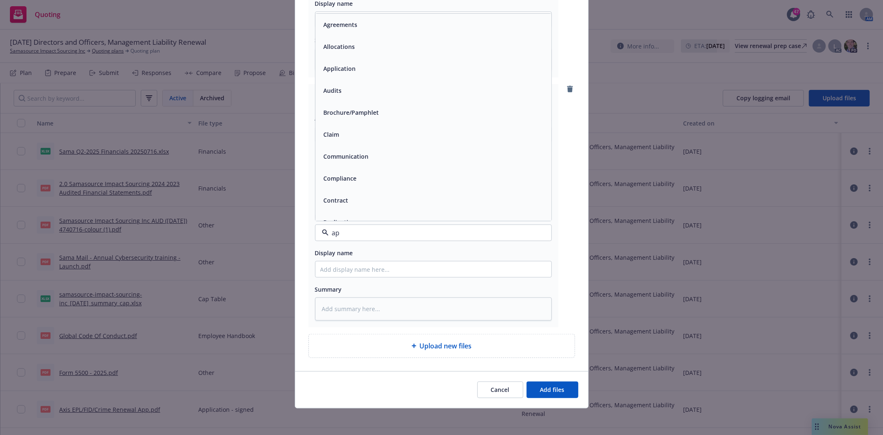
type input "app"
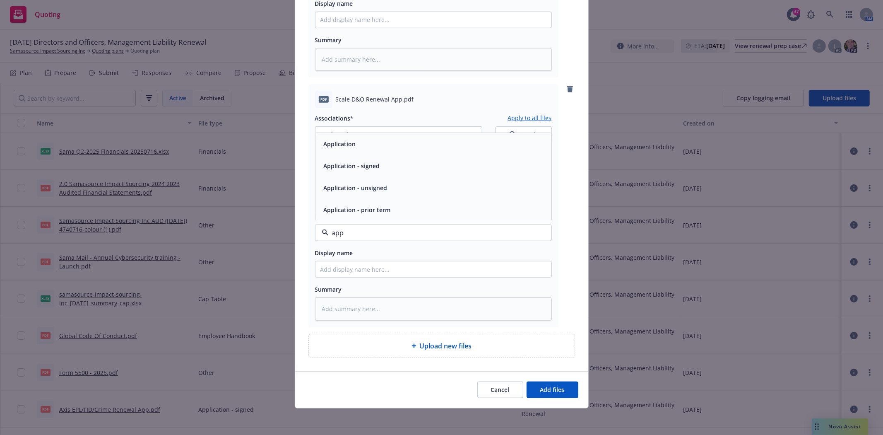
click at [361, 169] on span "Application - signed" at bounding box center [352, 166] width 56 height 9
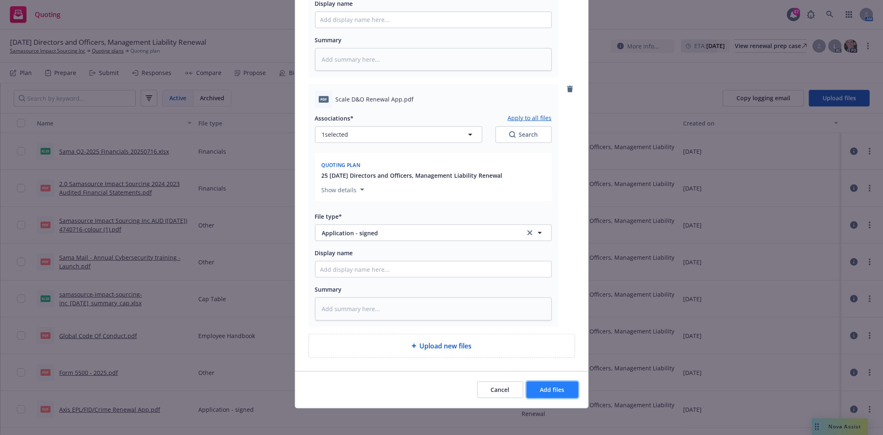
click at [534, 385] on button "Add files" at bounding box center [553, 389] width 52 height 17
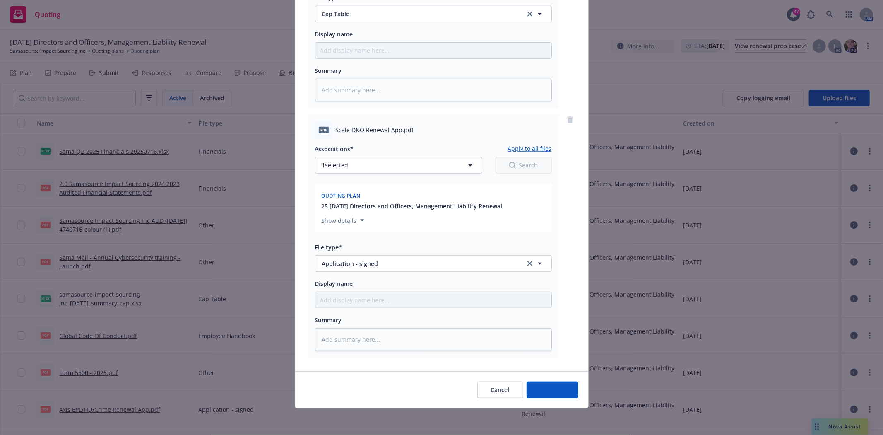
type textarea "x"
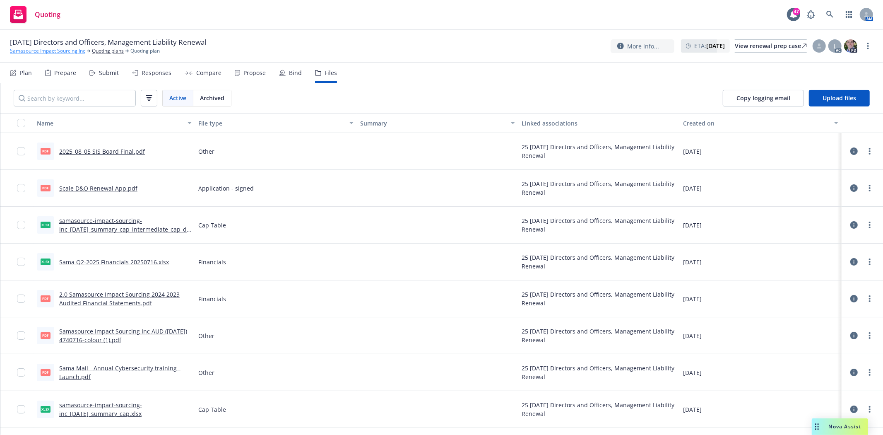
click at [36, 50] on link "Samasource Impact Sourcing Inc" at bounding box center [47, 50] width 75 height 7
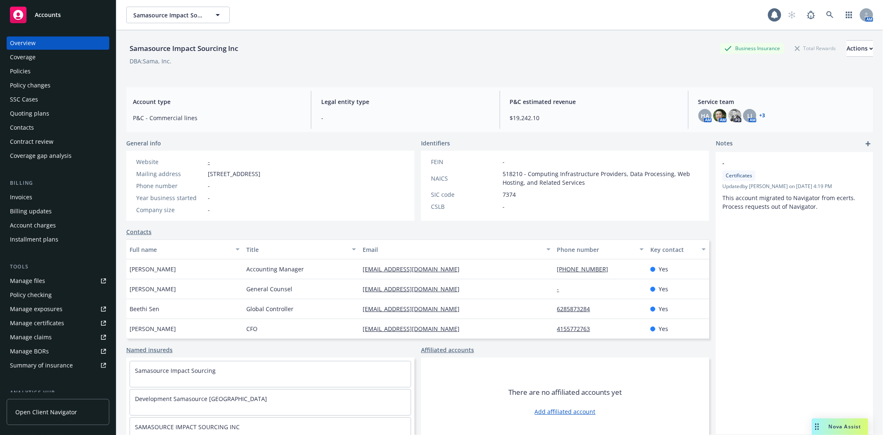
click at [22, 71] on div "Policies" at bounding box center [20, 71] width 21 height 13
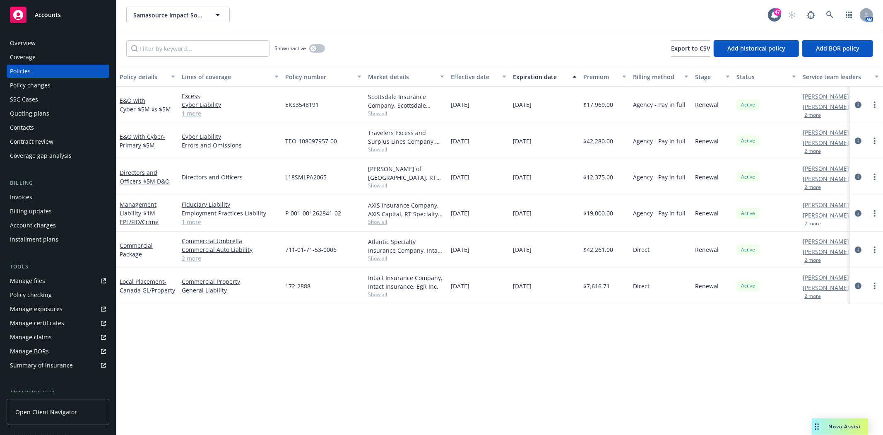
click at [190, 223] on link "1 more" at bounding box center [230, 221] width 97 height 9
